Goal: Subscribe to service/newsletter

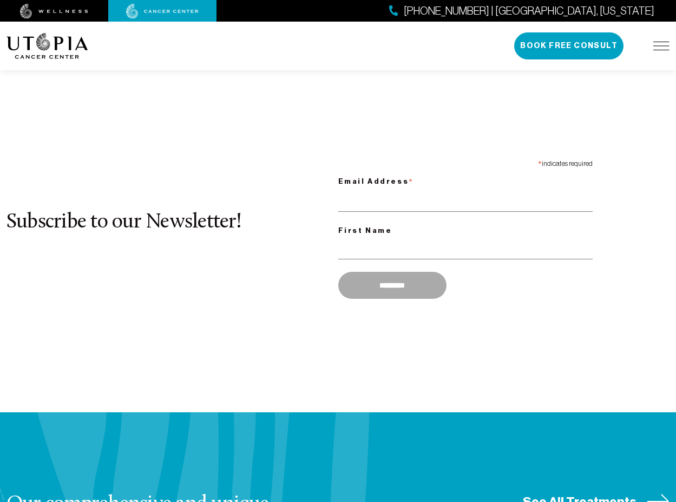
scroll to position [753, 0]
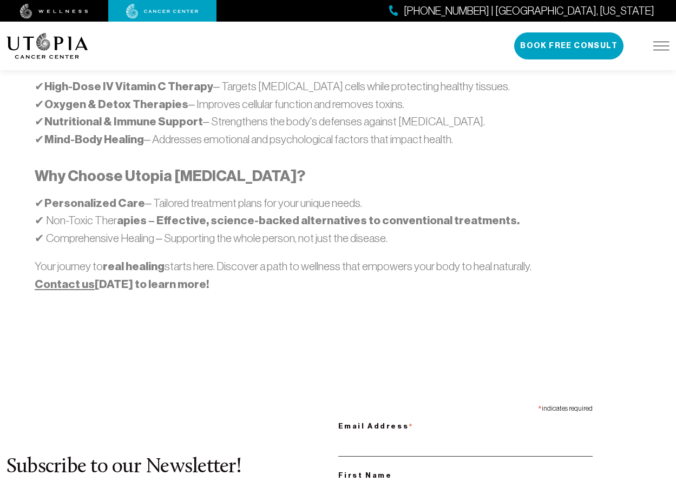
click at [465, 435] on input "Email Address *" at bounding box center [465, 446] width 254 height 22
type input "**********"
click at [465, 482] on input "First Name" at bounding box center [465, 493] width 254 height 22
type input "*******"
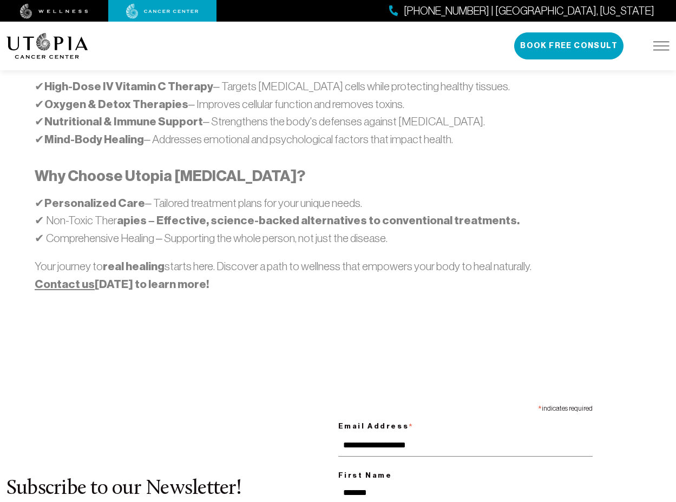
click at [162, 11] on img at bounding box center [162, 11] width 72 height 15
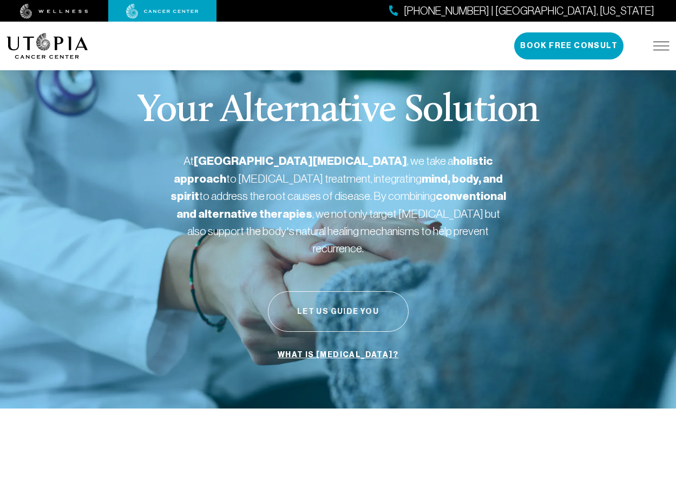
click at [337, 294] on button "Let Us Guide You" at bounding box center [338, 312] width 141 height 41
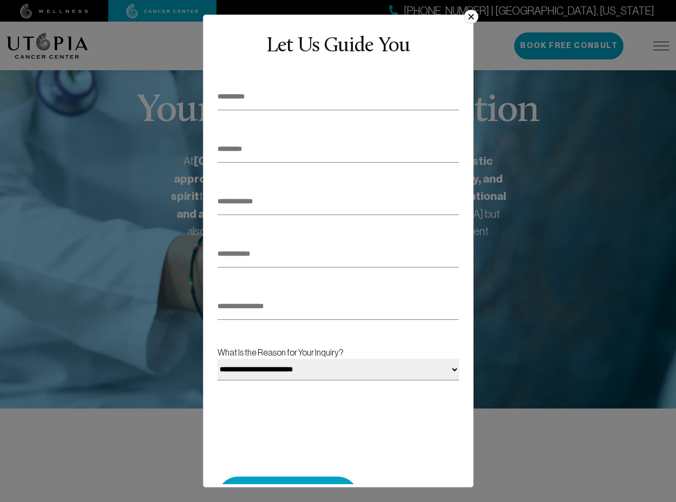
click at [466, 21] on button "×" at bounding box center [470, 17] width 14 height 14
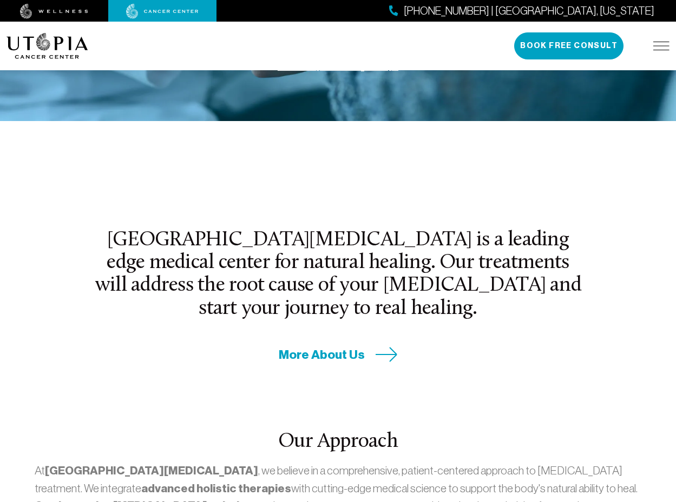
scroll to position [343, 0]
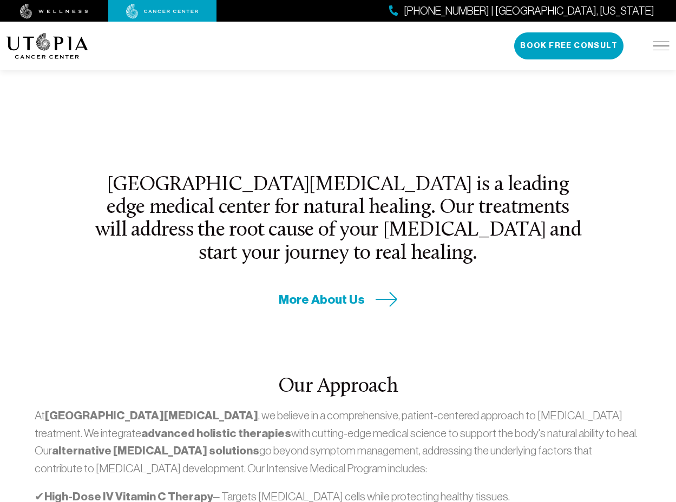
click at [337, 292] on span "More About Us" at bounding box center [322, 300] width 86 height 17
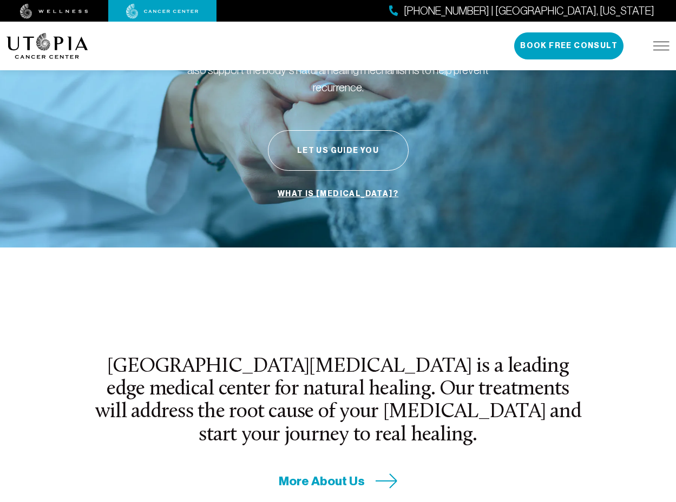
scroll to position [180, 0]
